Goal: Information Seeking & Learning: Check status

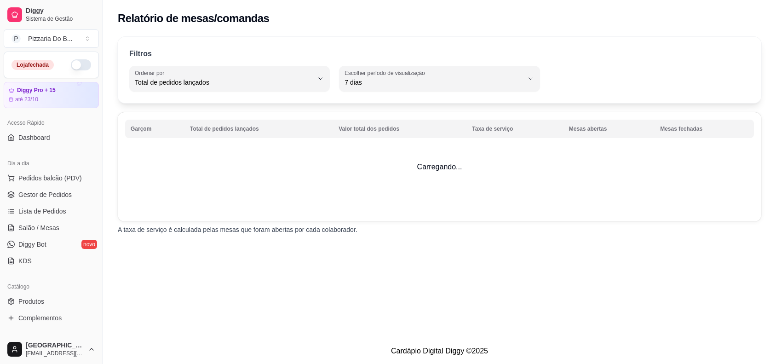
select select "TOTAL_OF_ORDERS"
select select "7"
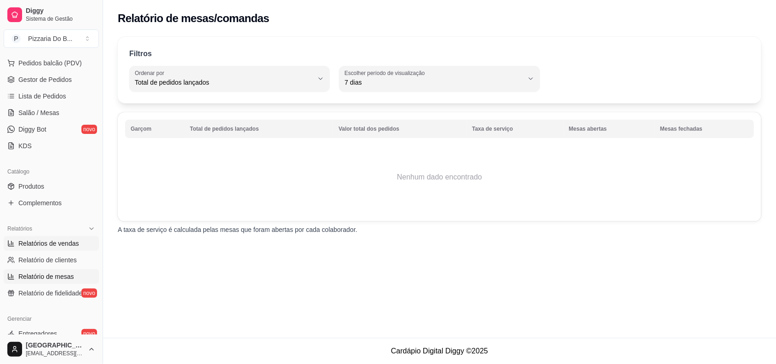
click at [60, 239] on span "Relatórios de vendas" at bounding box center [48, 243] width 61 height 9
select select "ALL"
select select "0"
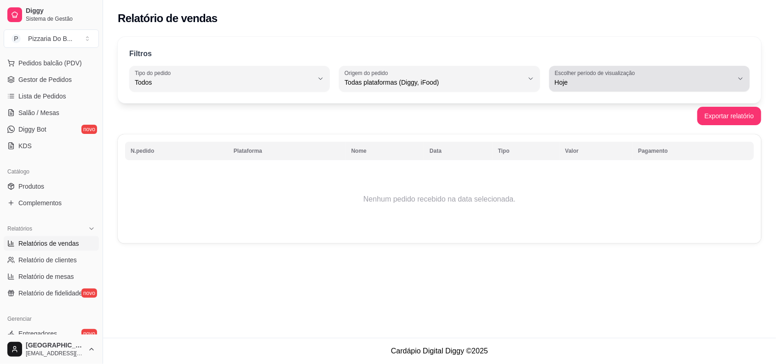
click at [557, 66] on button "Escolher período de visualização Hoje" at bounding box center [649, 79] width 200 height 26
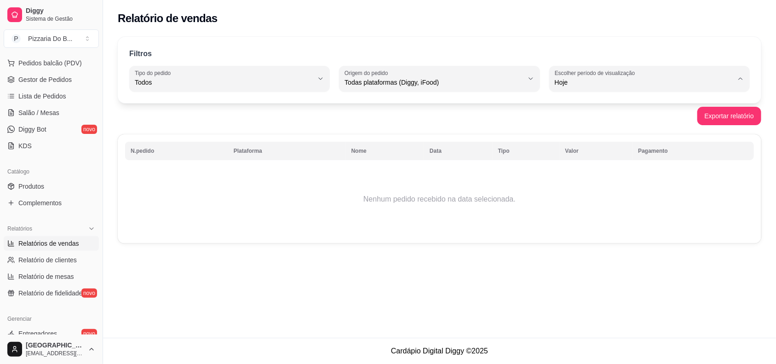
click at [562, 120] on span "Ontem" at bounding box center [645, 119] width 170 height 9
type input "1"
select select "1"
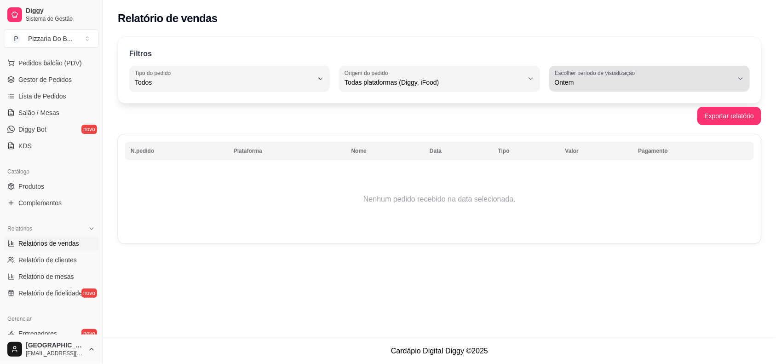
click at [578, 78] on span "Ontem" at bounding box center [643, 82] width 178 height 9
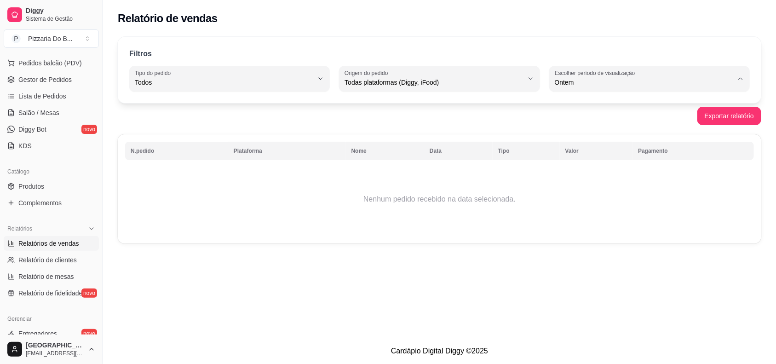
click at [576, 100] on span "Hoje" at bounding box center [645, 104] width 170 height 9
type input "0"
select select "0"
